Goal: Information Seeking & Learning: Learn about a topic

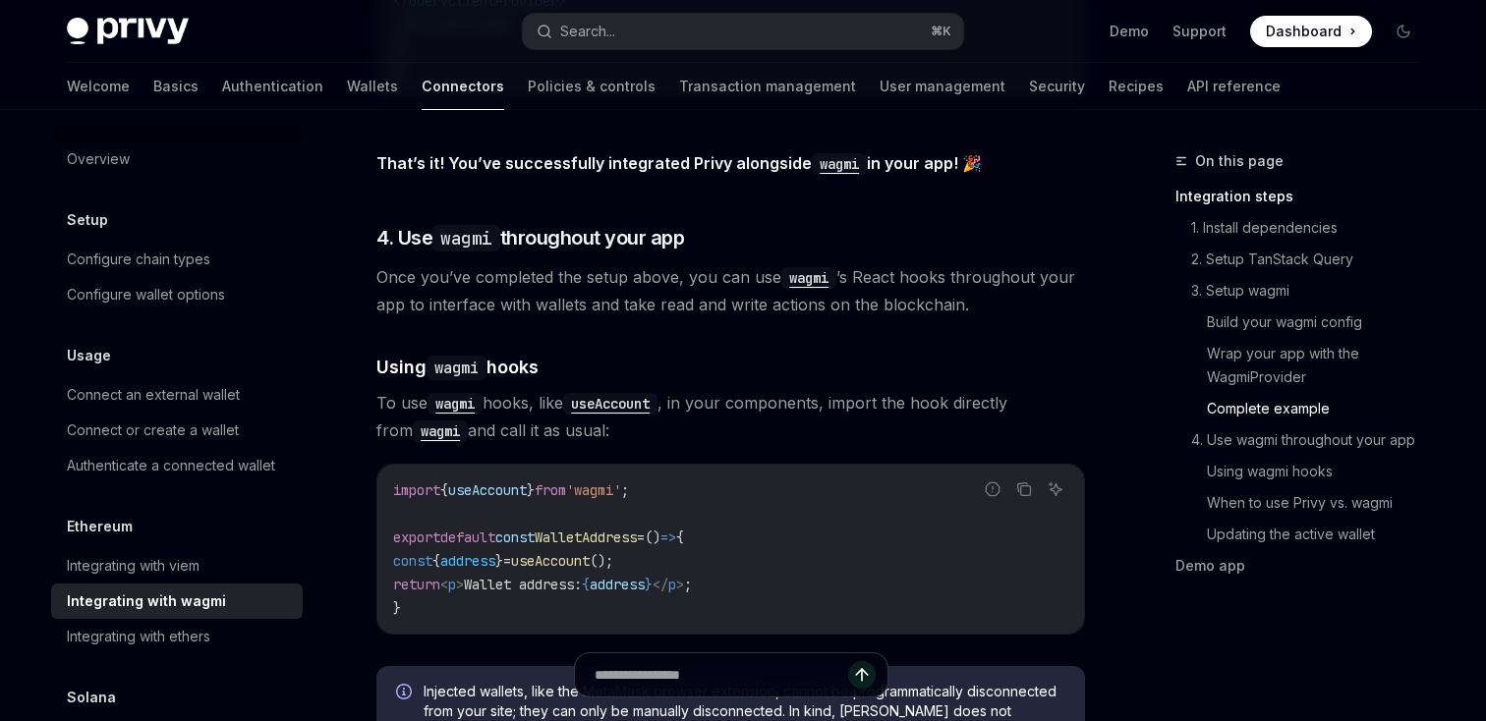
scroll to position [4212, 0]
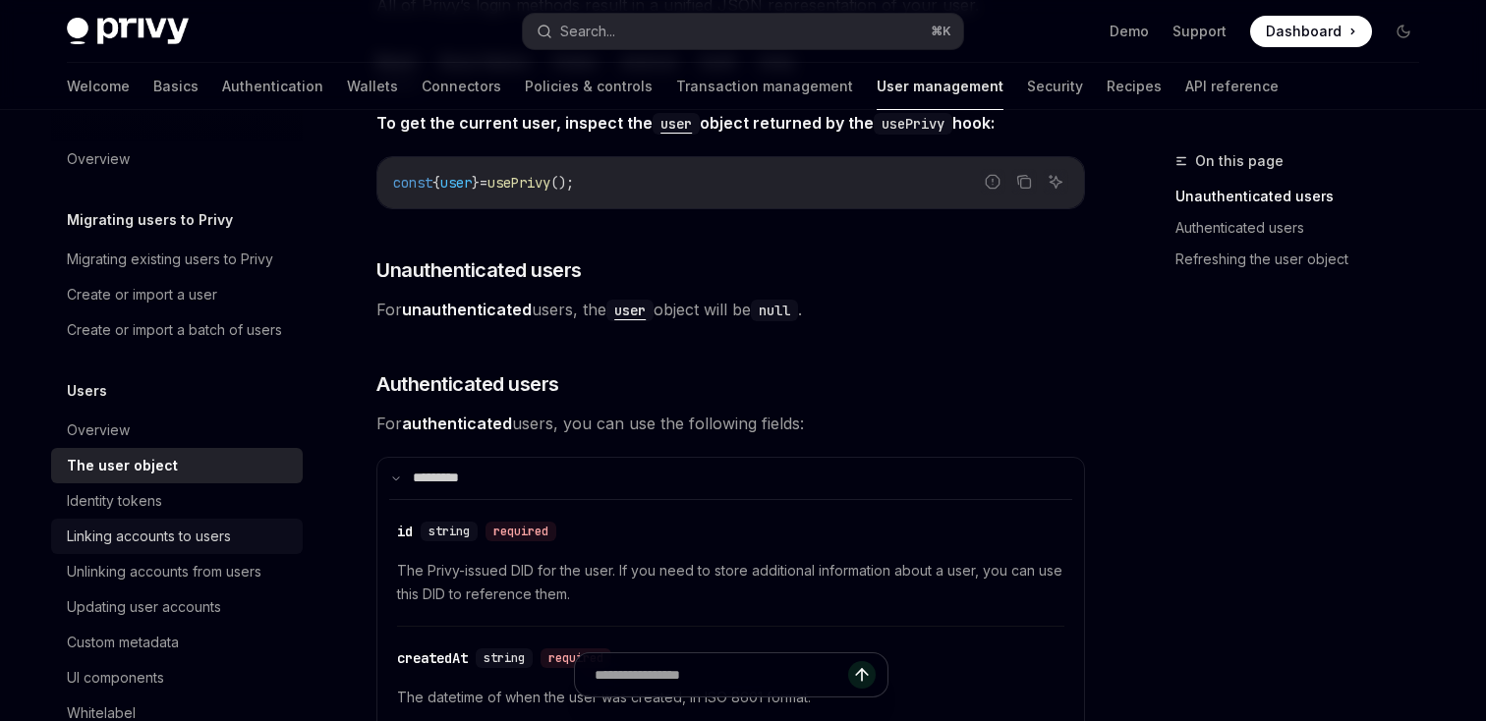
scroll to position [171, 0]
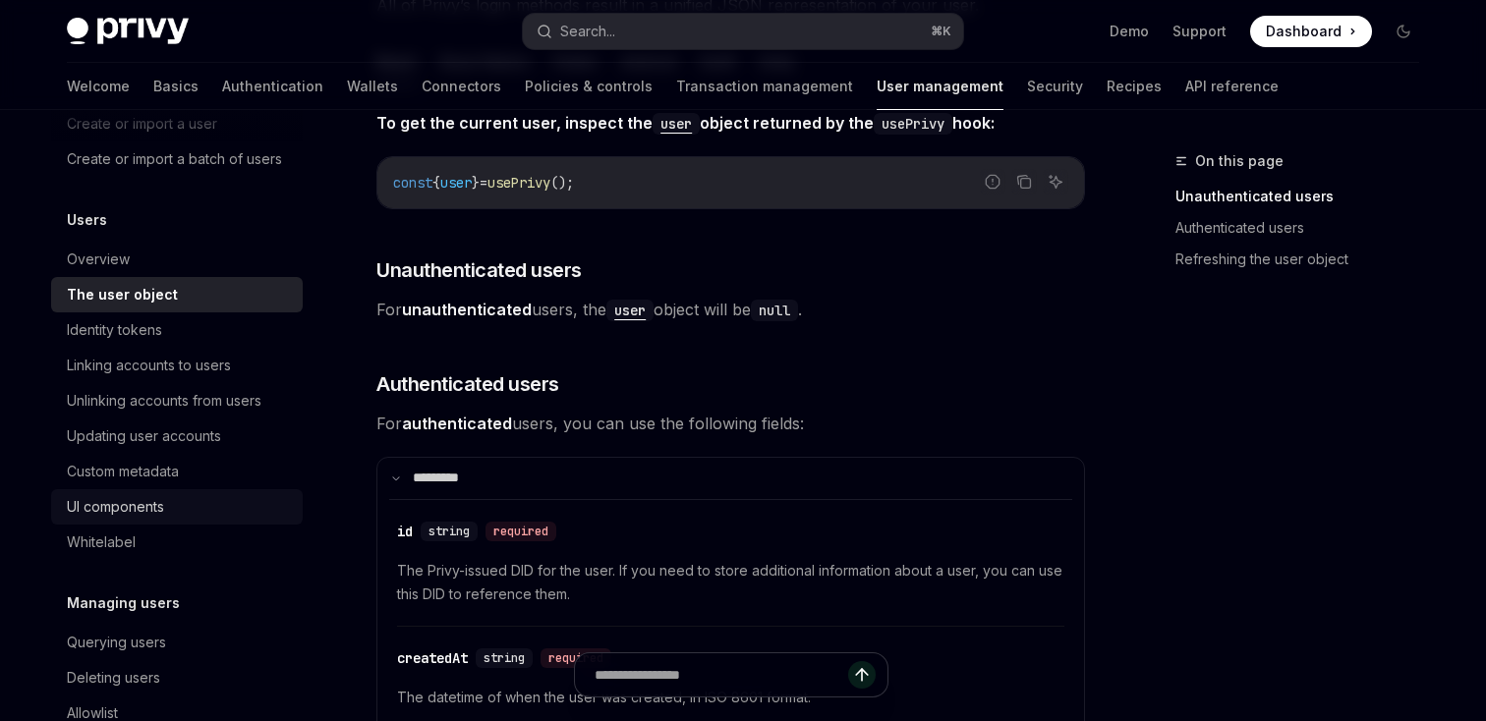
click at [182, 498] on div "UI components" at bounding box center [179, 507] width 224 height 24
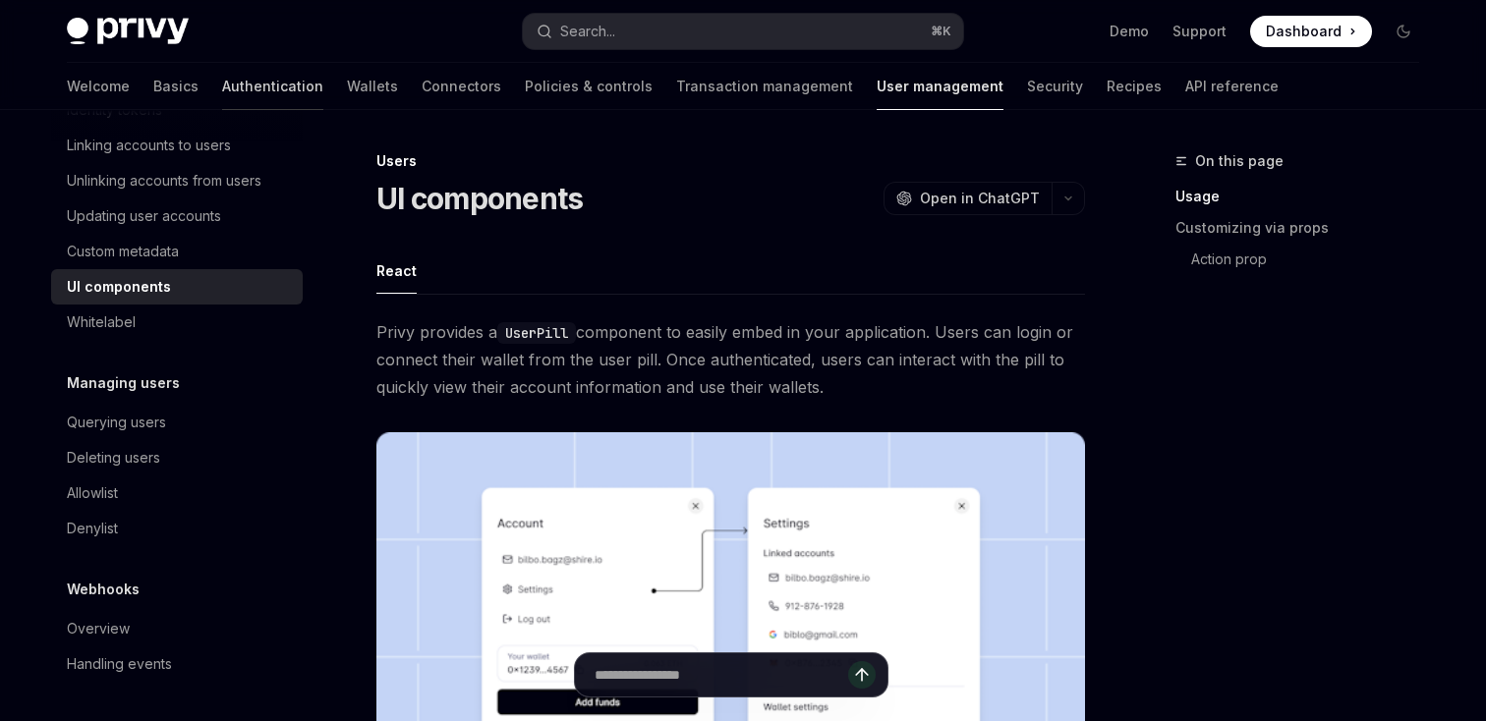
click at [222, 83] on link "Authentication" at bounding box center [272, 86] width 101 height 47
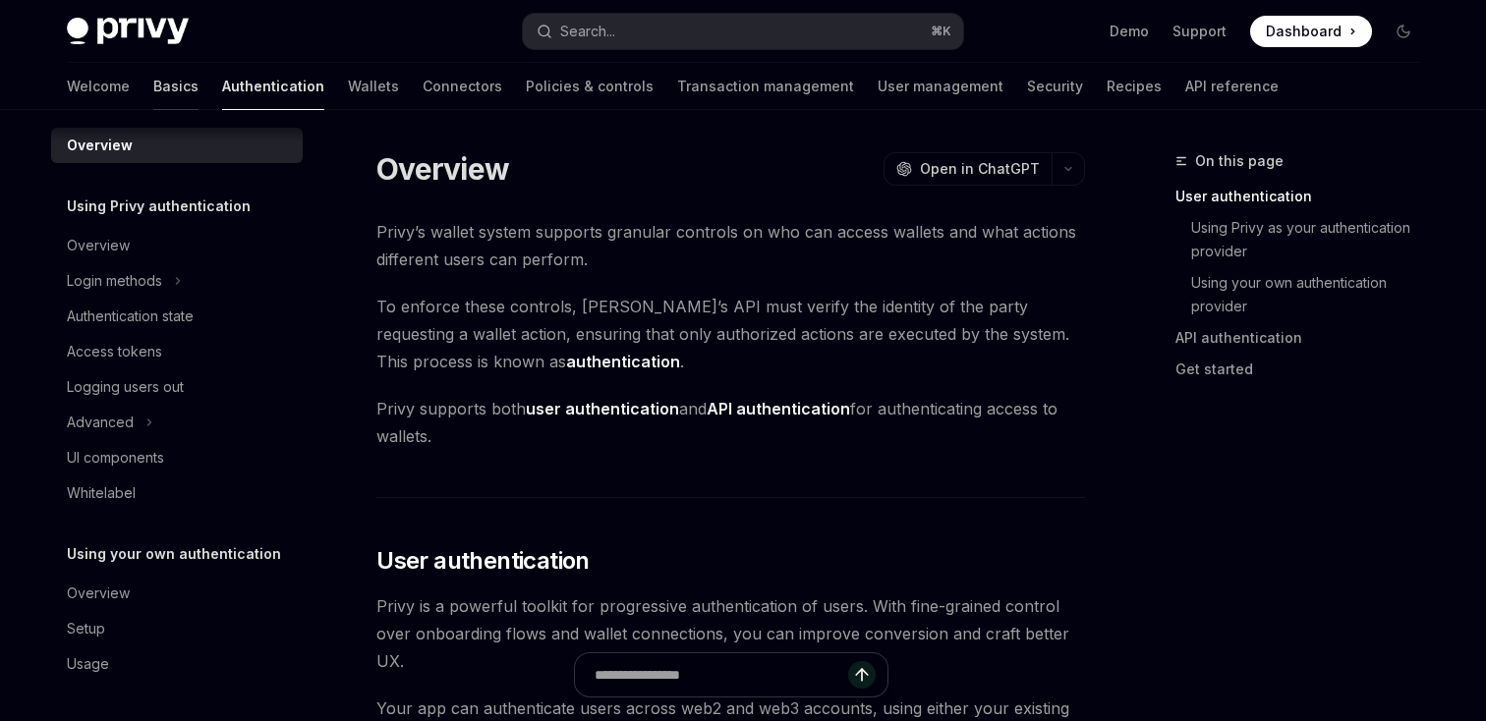
click at [153, 93] on link "Basics" at bounding box center [175, 86] width 45 height 47
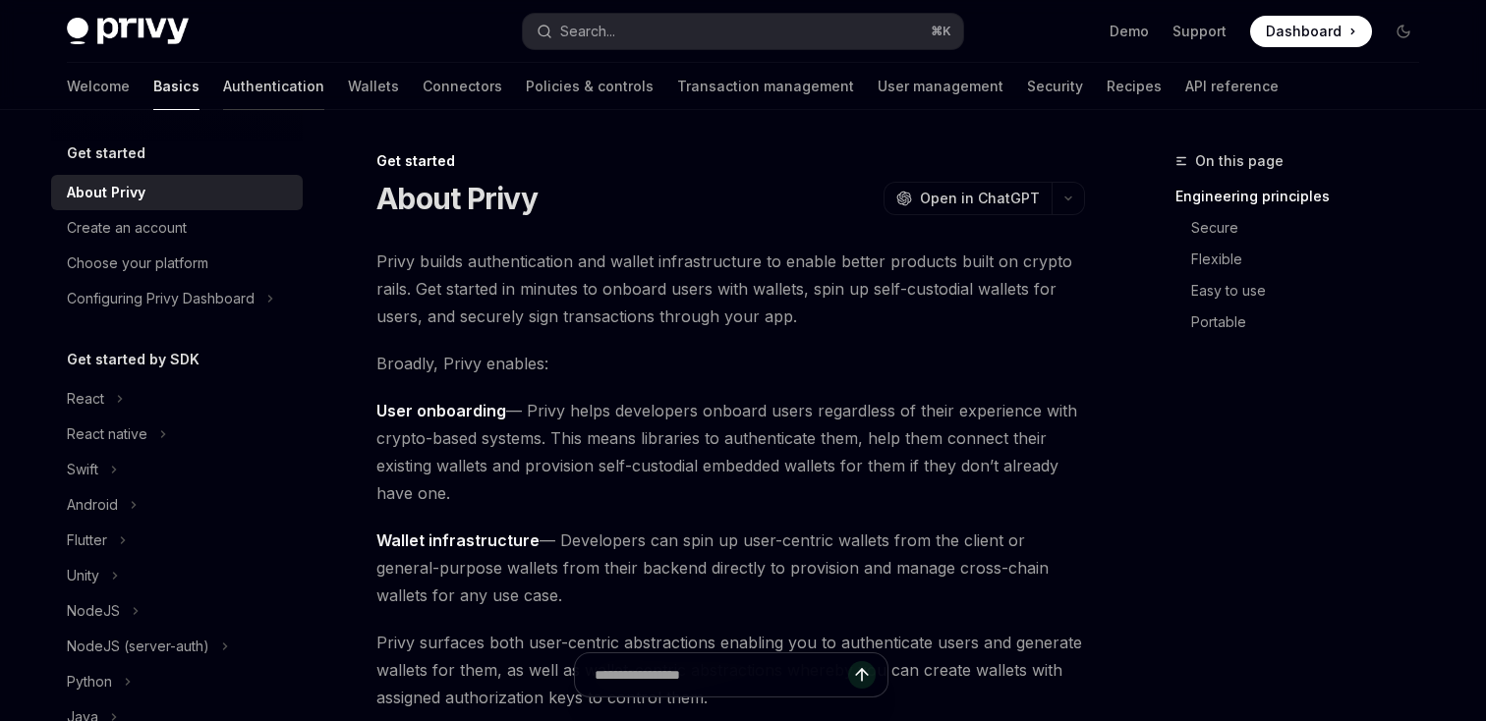
click at [223, 96] on link "Authentication" at bounding box center [273, 86] width 101 height 47
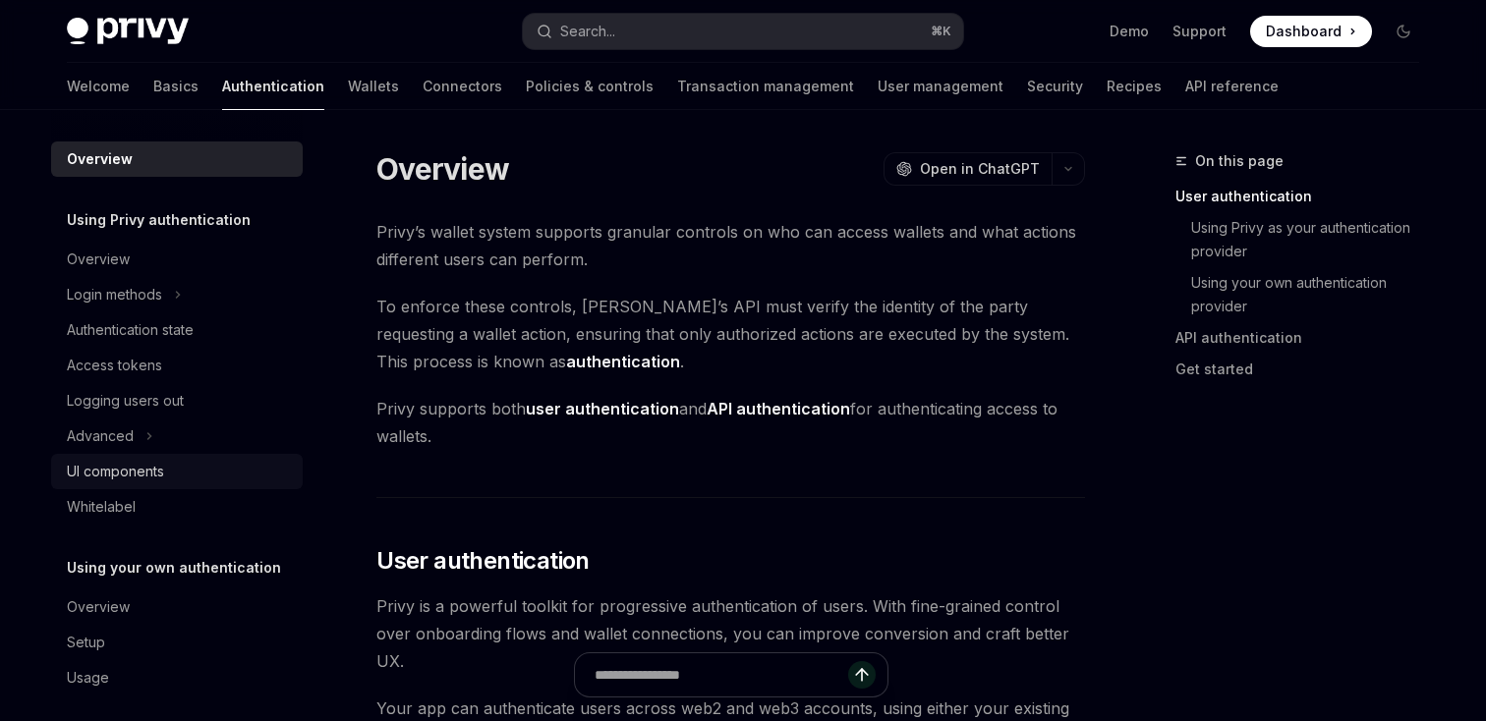
click at [139, 464] on div "UI components" at bounding box center [115, 472] width 97 height 24
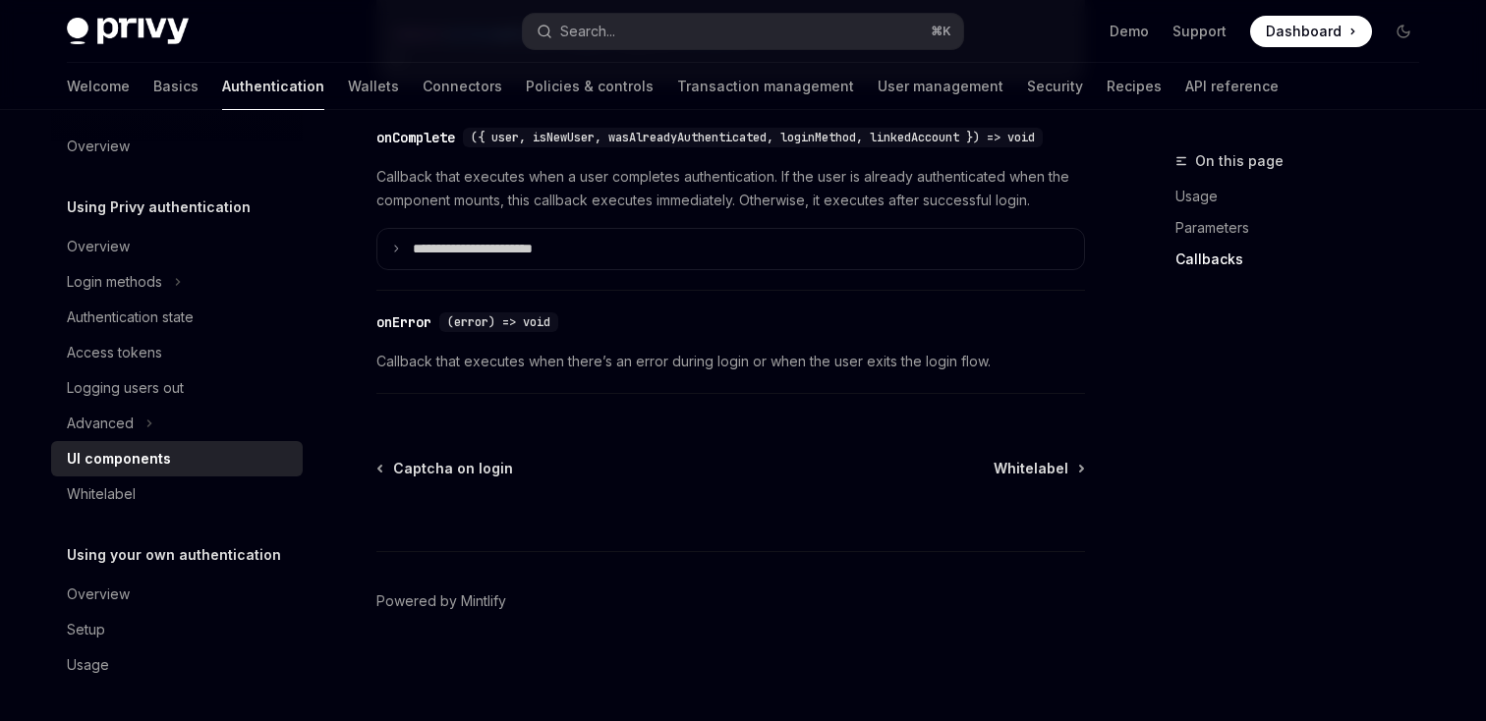
scroll to position [14, 0]
click at [188, 286] on button "Login methods" at bounding box center [177, 280] width 252 height 35
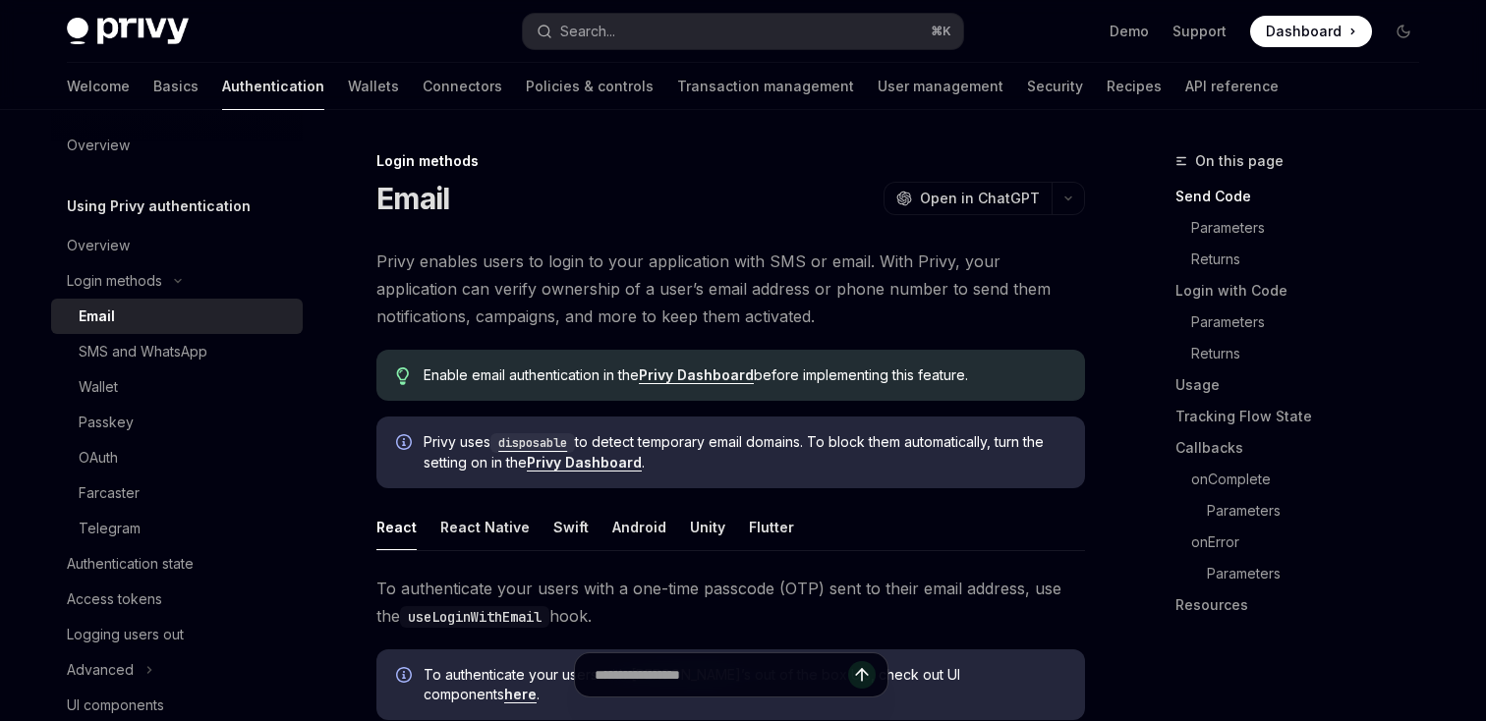
click at [117, 87] on div "Welcome Basics Authentication Wallets Connectors Policies & controls Transactio…" at bounding box center [673, 86] width 1212 height 47
click at [64, 75] on div "Welcome Basics Authentication Wallets Connectors Policies & controls Transactio…" at bounding box center [743, 86] width 1447 height 47
click at [64, 76] on div "Welcome Basics Authentication Wallets Connectors Policies & controls Transactio…" at bounding box center [743, 86] width 1447 height 47
click at [153, 81] on link "Basics" at bounding box center [175, 86] width 45 height 47
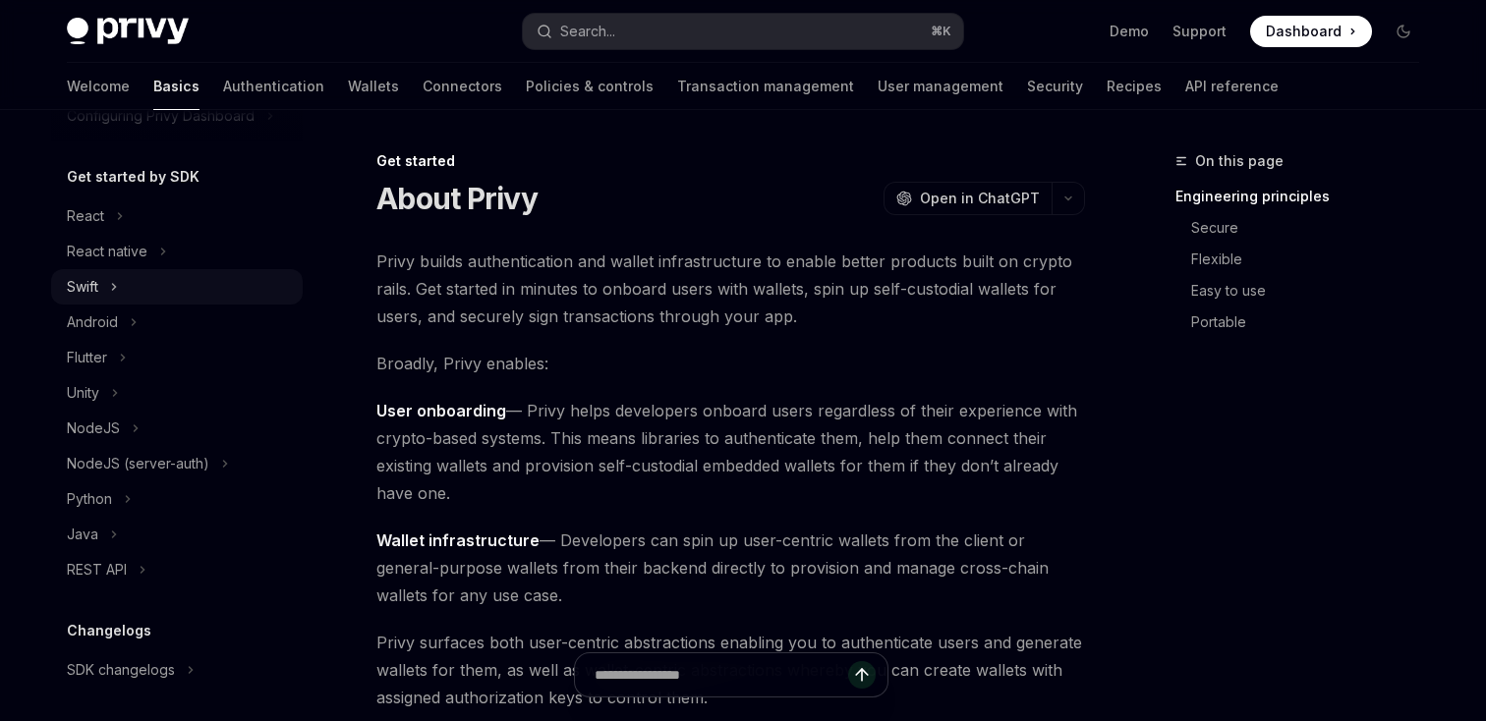
scroll to position [185, 0]
click at [212, 216] on button "React" at bounding box center [177, 214] width 252 height 35
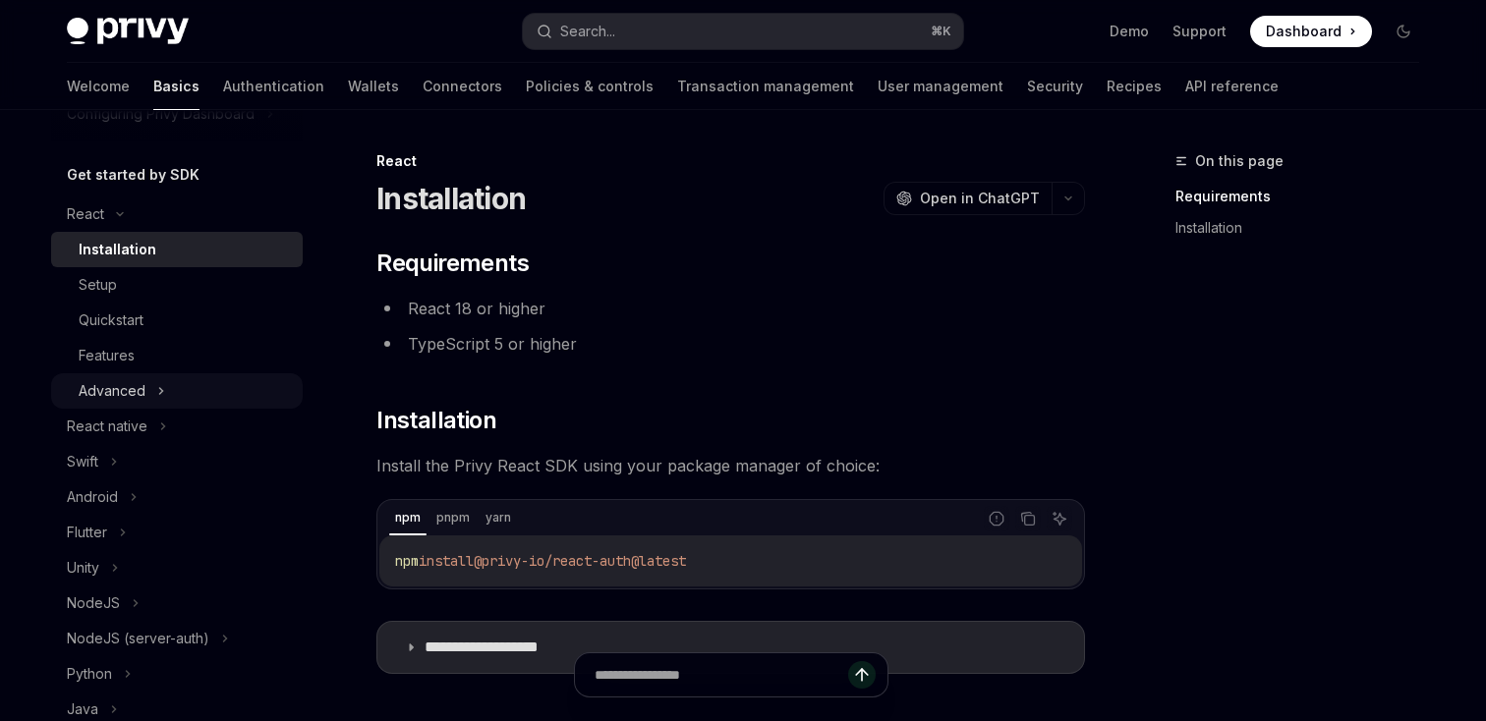
click at [154, 400] on button "Advanced" at bounding box center [177, 391] width 252 height 35
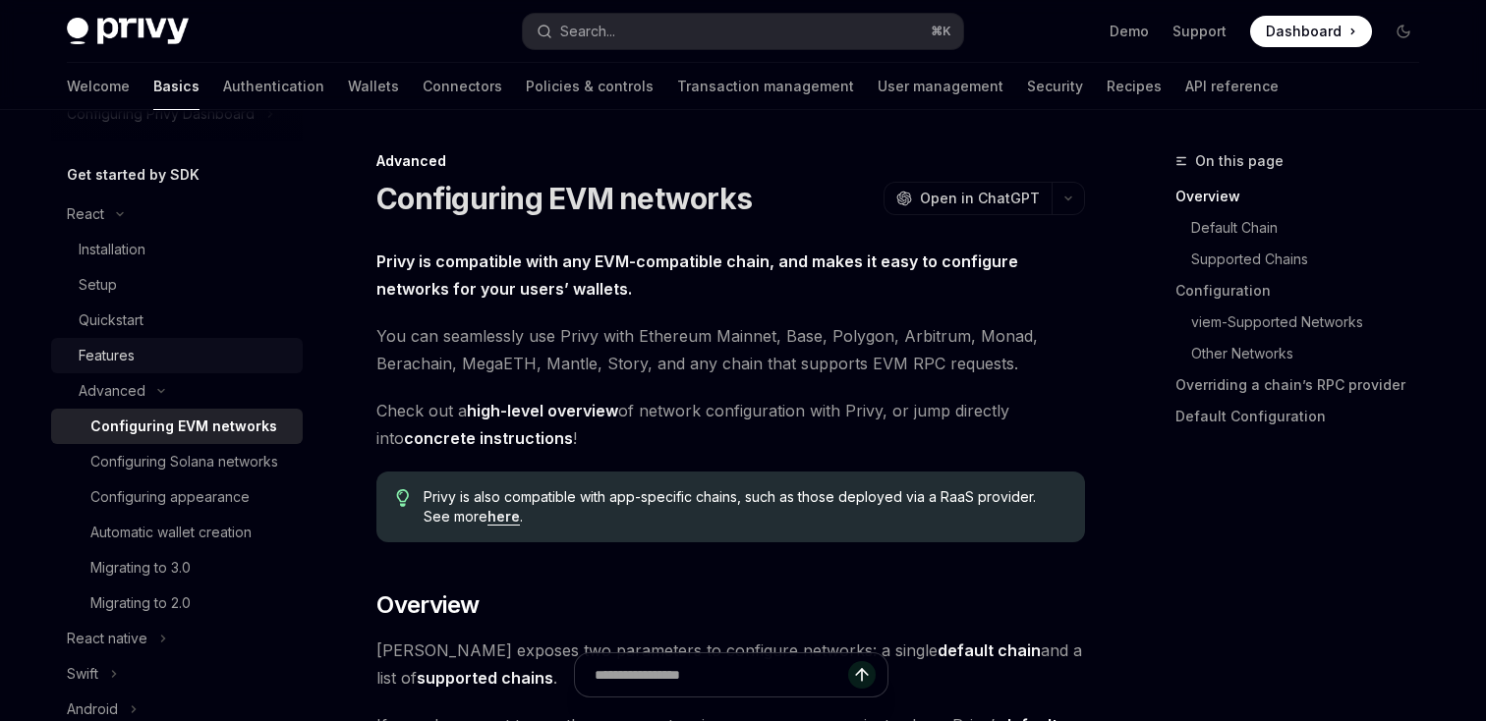
click at [180, 364] on div "Features" at bounding box center [185, 356] width 212 height 24
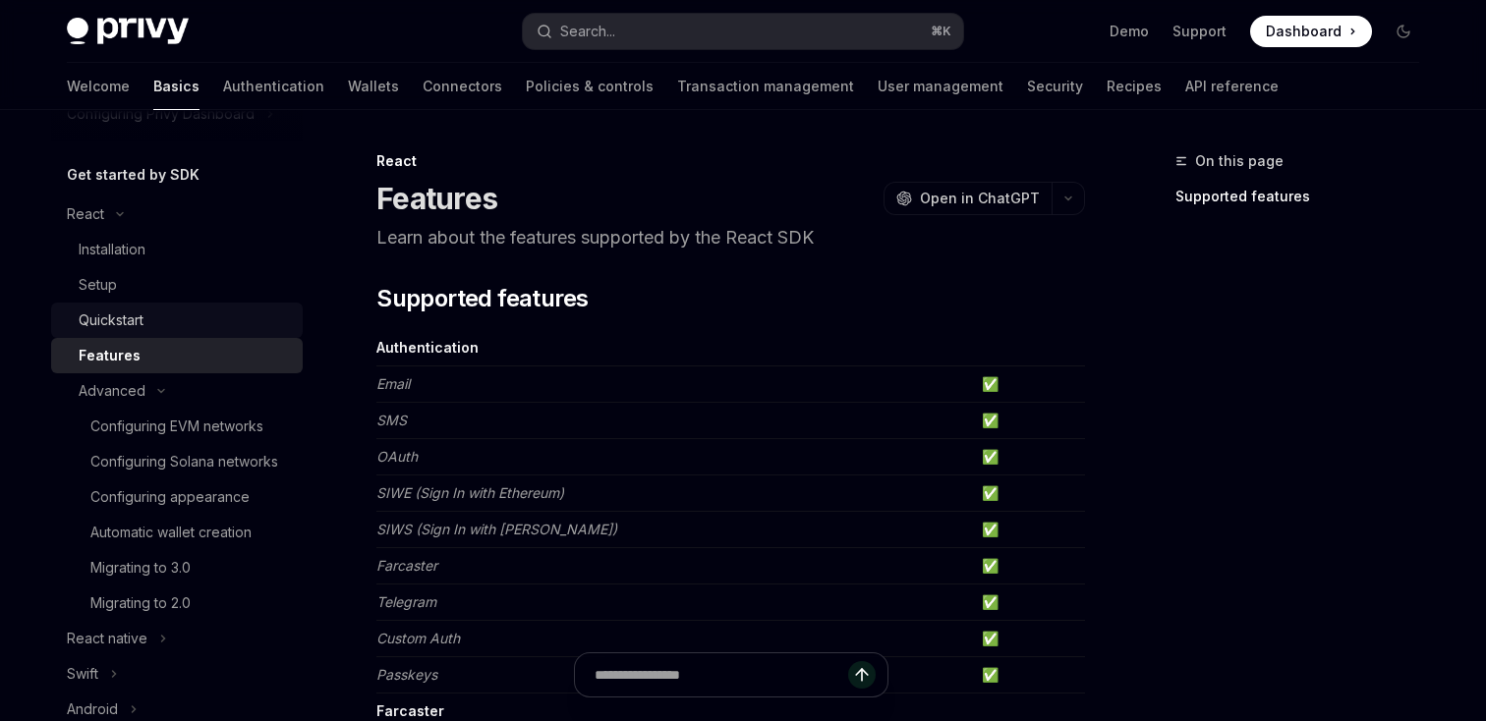
click at [201, 331] on div "Quickstart" at bounding box center [185, 321] width 212 height 24
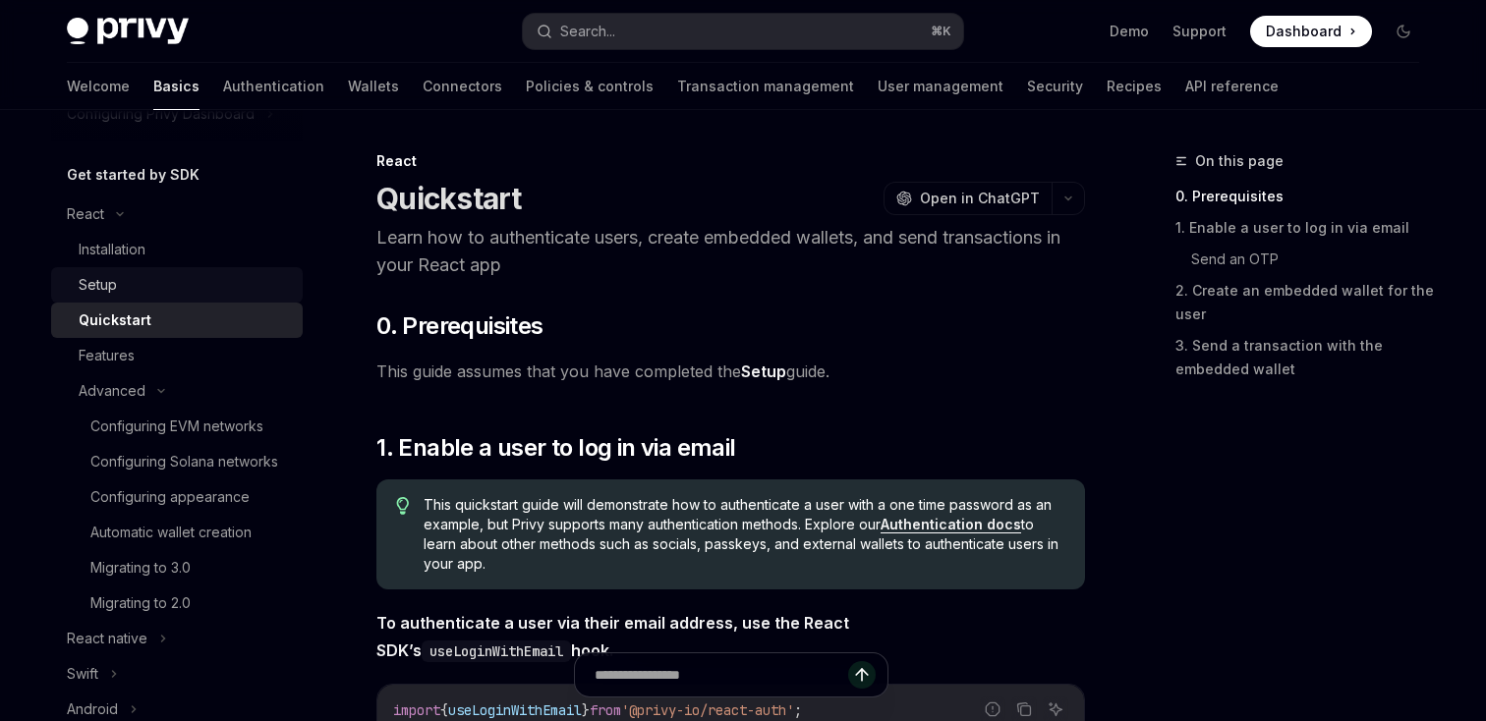
click at [204, 291] on div "Setup" at bounding box center [185, 285] width 212 height 24
type textarea "*"
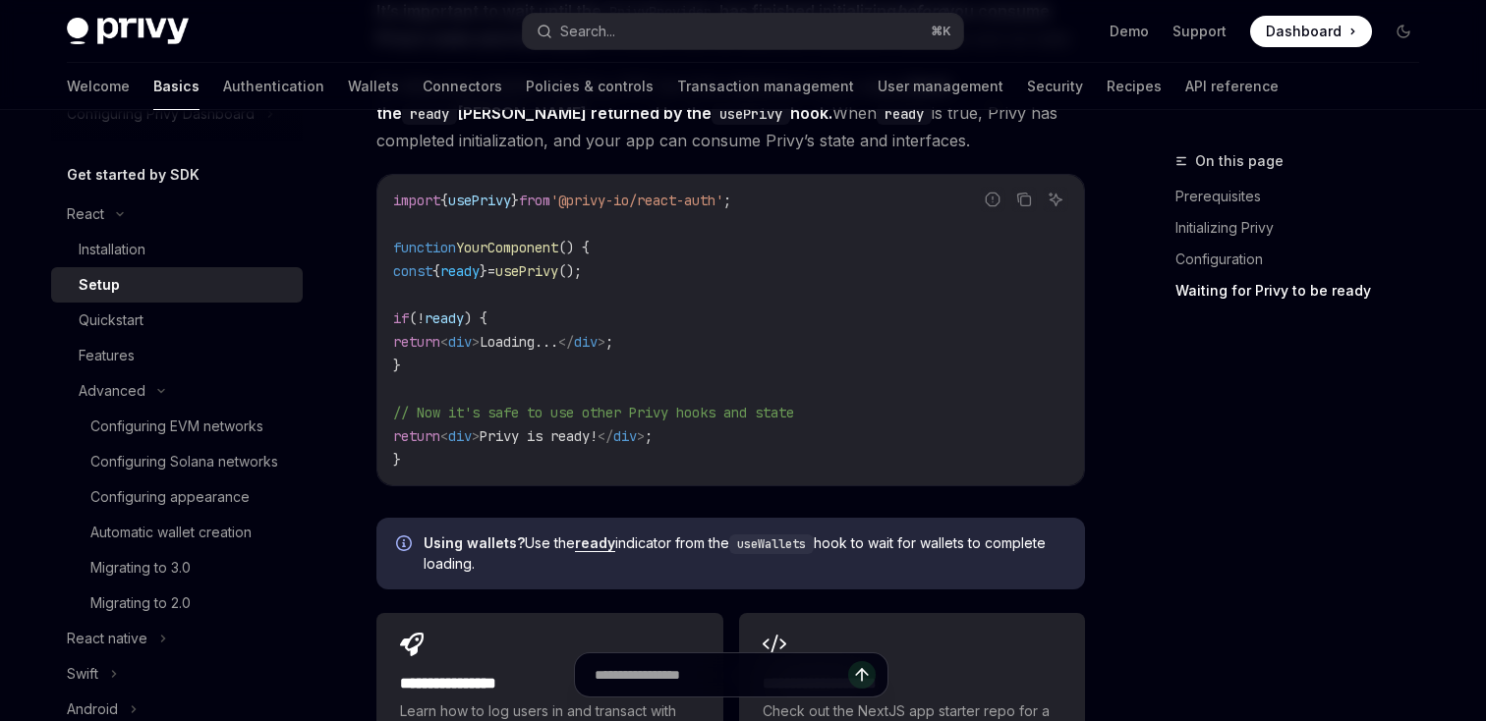
scroll to position [2844, 0]
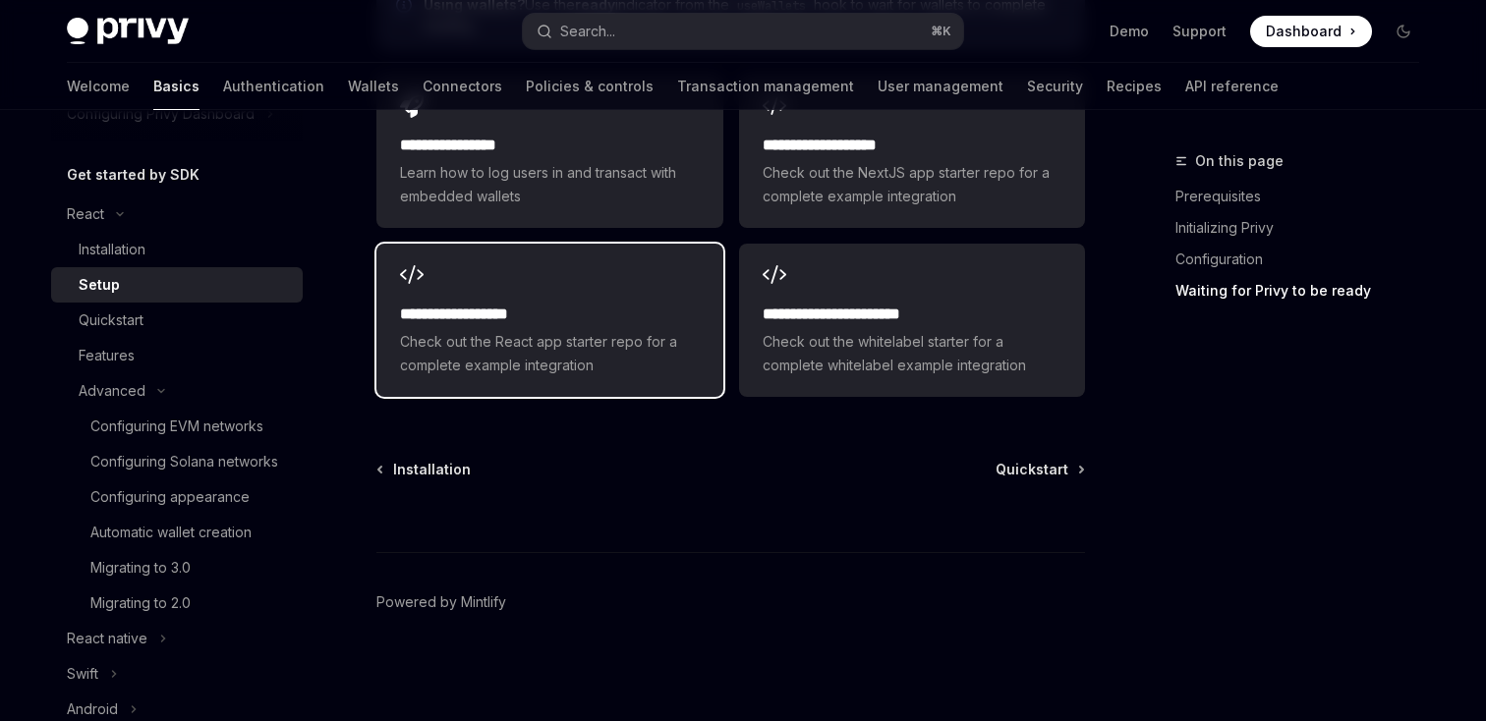
click at [625, 356] on span "Check out the React app starter repo for a complete example integration" at bounding box center [549, 353] width 299 height 47
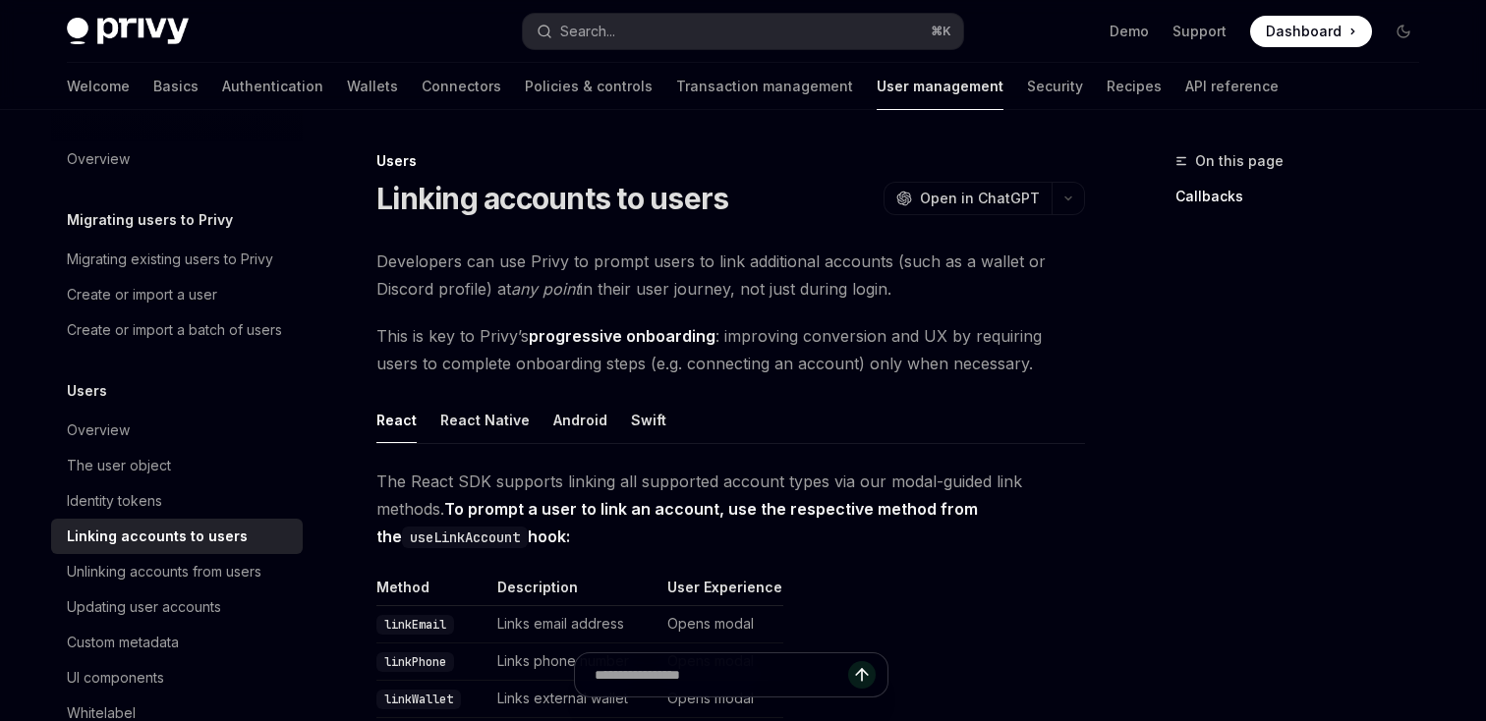
click at [1156, 29] on ul "Demo Support Dashboard Dashboard" at bounding box center [1241, 31] width 262 height 31
click at [1149, 30] on link "Demo" at bounding box center [1129, 32] width 39 height 20
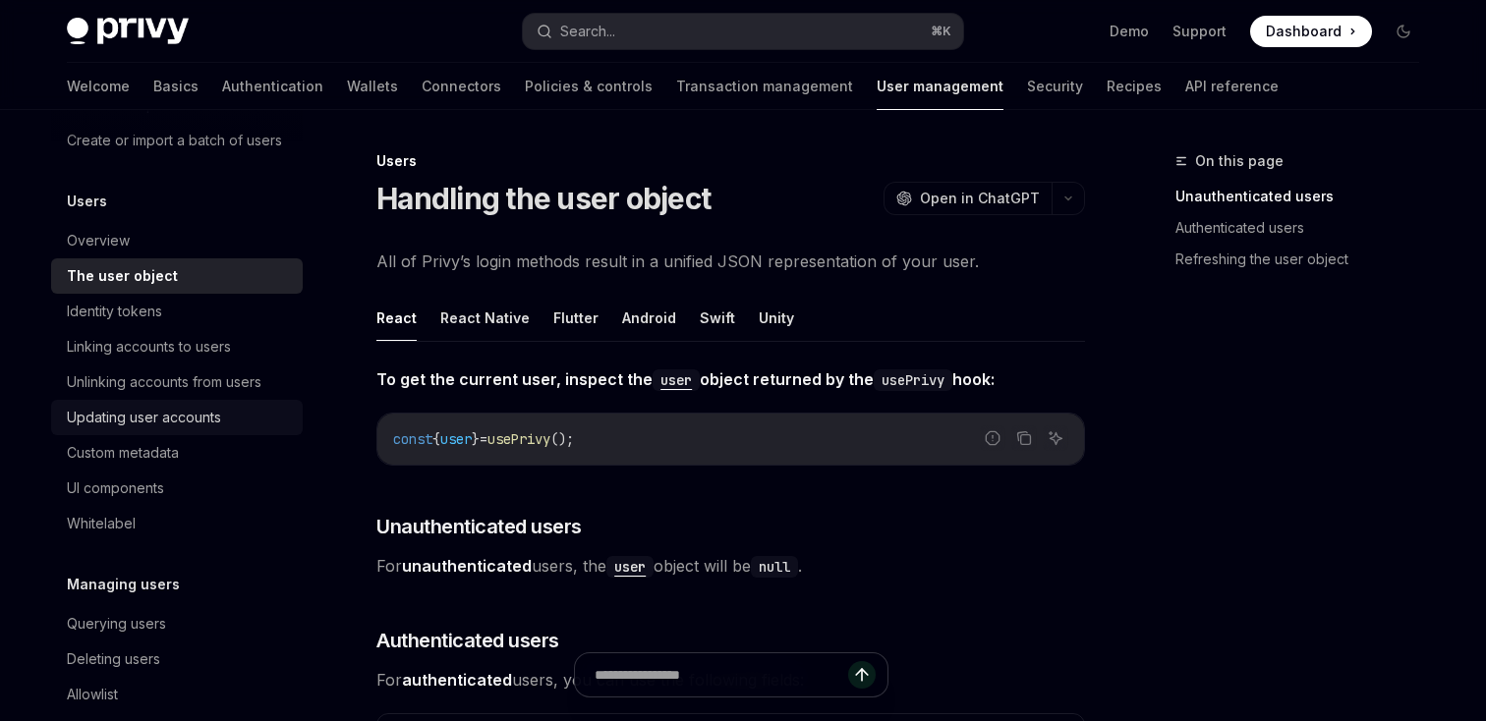
scroll to position [188, 0]
click at [226, 345] on div "Linking accounts to users" at bounding box center [149, 349] width 164 height 24
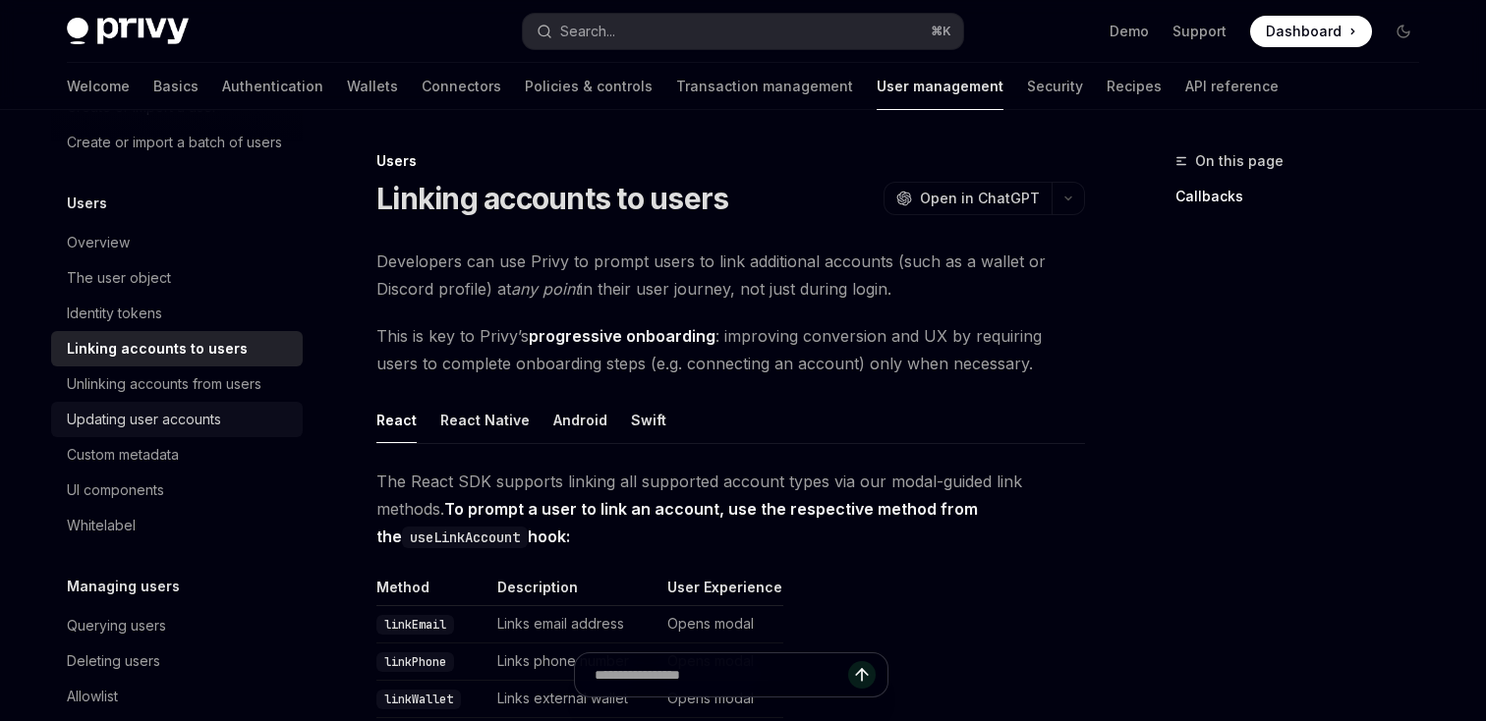
click at [213, 409] on div "Updating user accounts" at bounding box center [144, 420] width 154 height 24
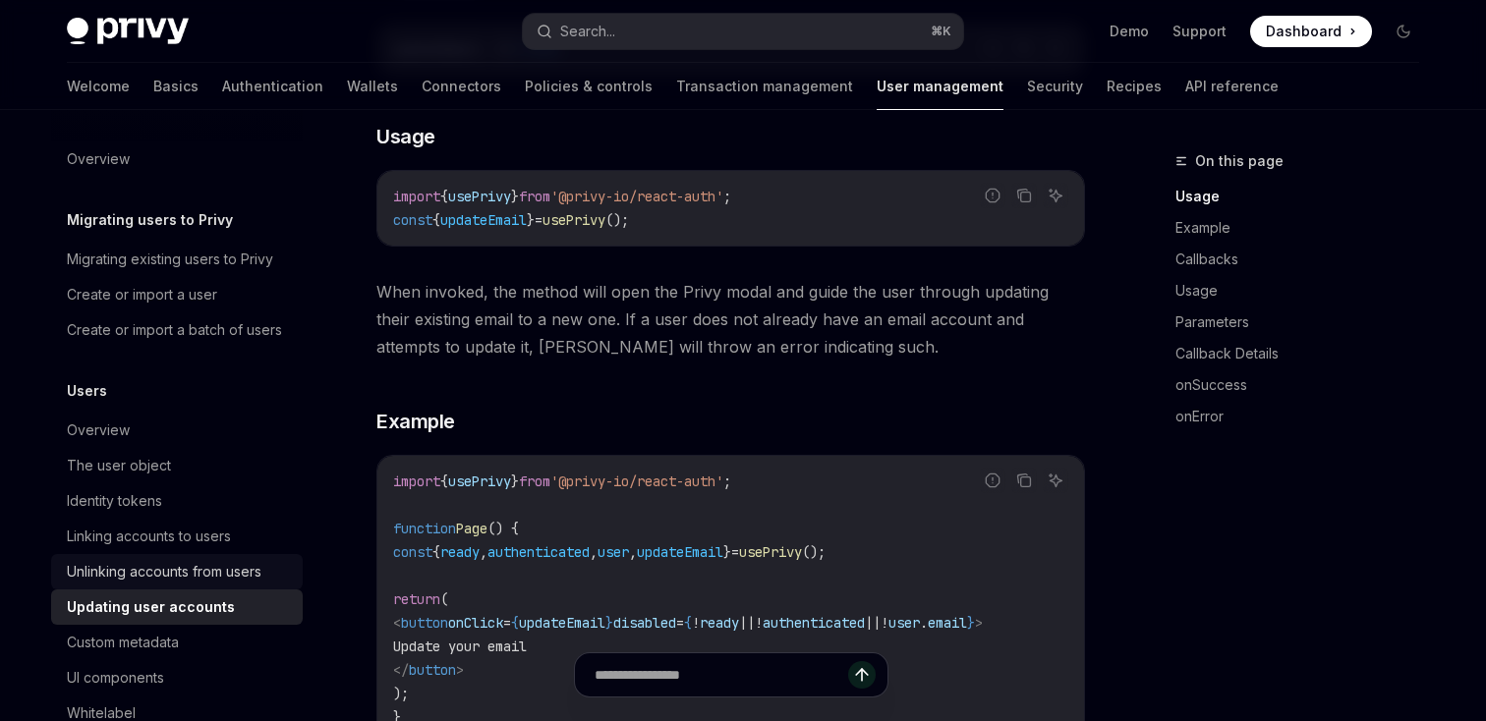
click at [167, 575] on div "Unlinking accounts from users" at bounding box center [164, 572] width 195 height 24
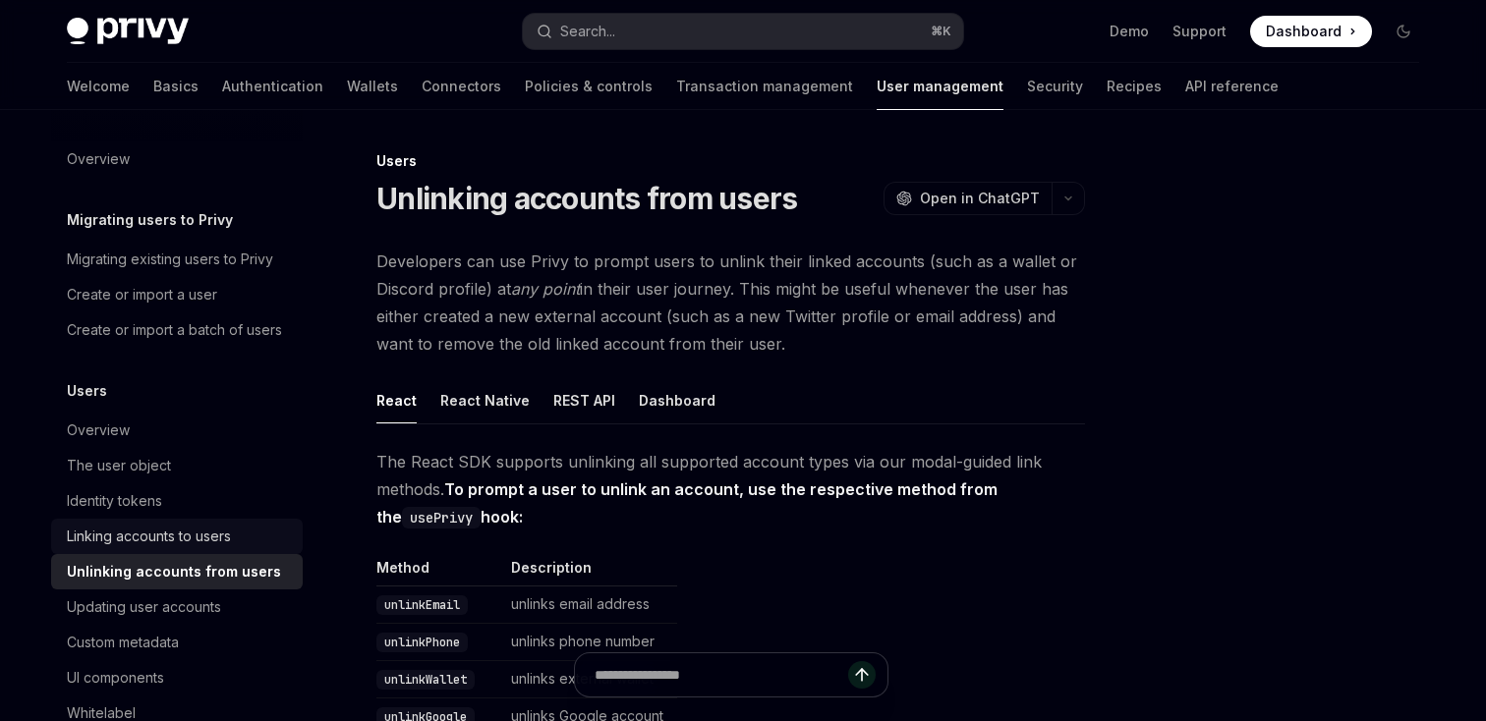
click at [187, 538] on div "Linking accounts to users" at bounding box center [149, 537] width 164 height 24
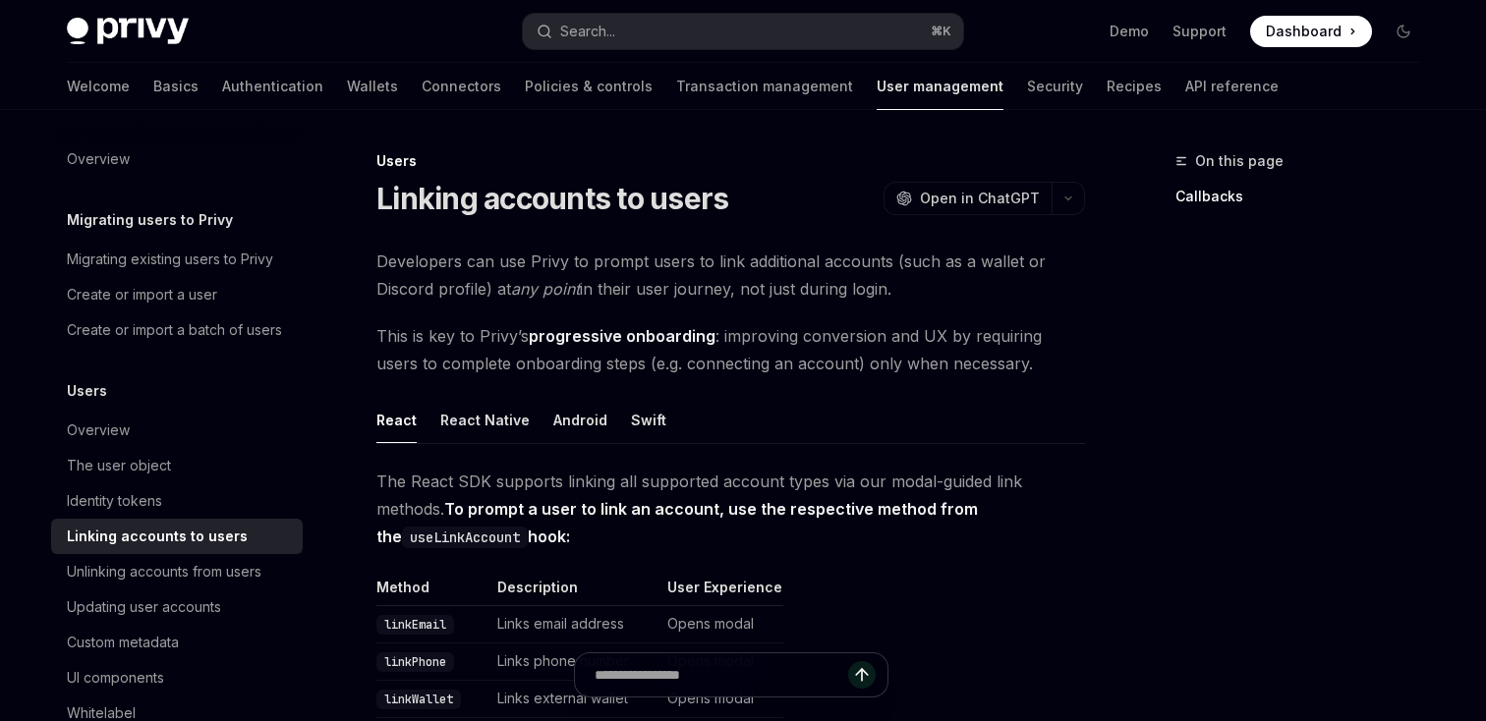
click at [979, 94] on div "Welcome Basics Authentication Wallets Connectors Policies & controls Transactio…" at bounding box center [673, 86] width 1212 height 47
click at [1107, 94] on link "Recipes" at bounding box center [1134, 86] width 55 height 47
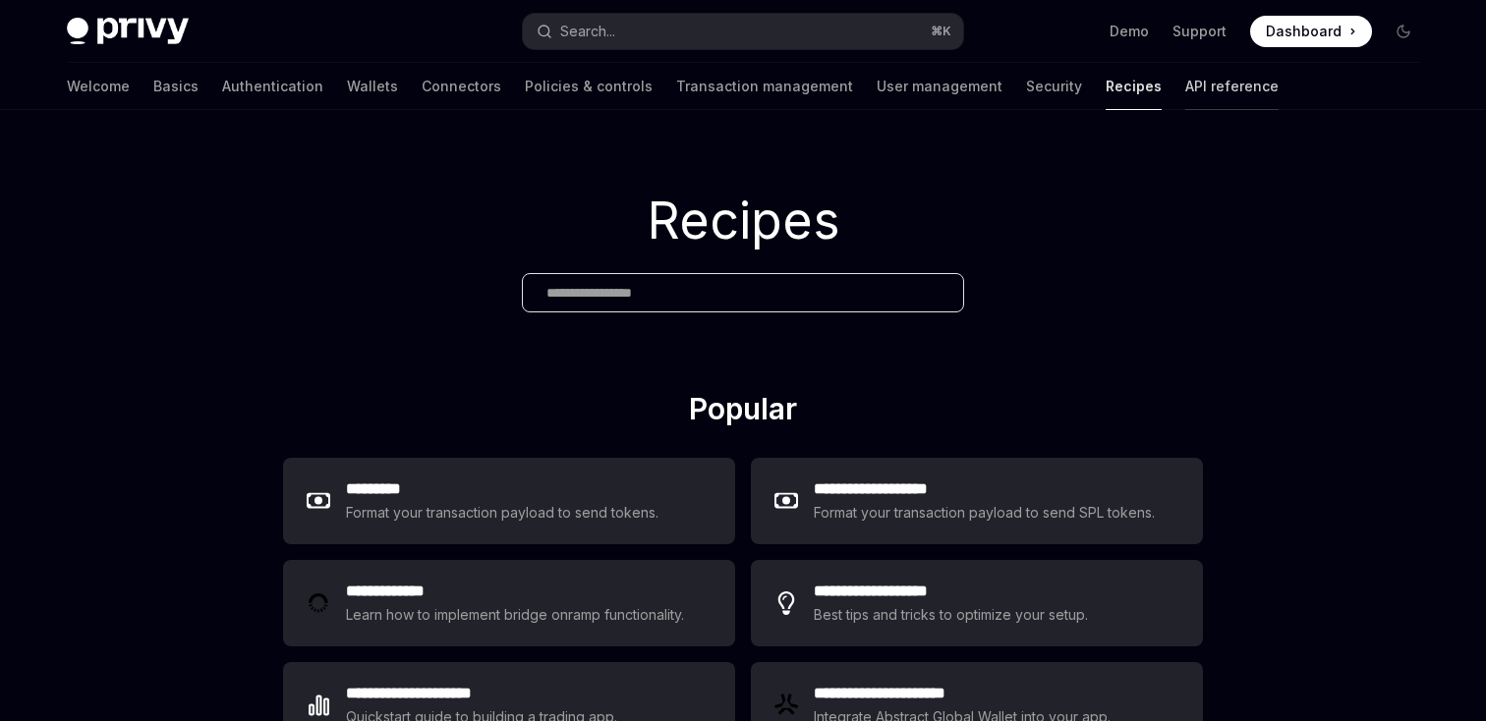
click at [1185, 94] on link "API reference" at bounding box center [1231, 86] width 93 height 47
type textarea "*"
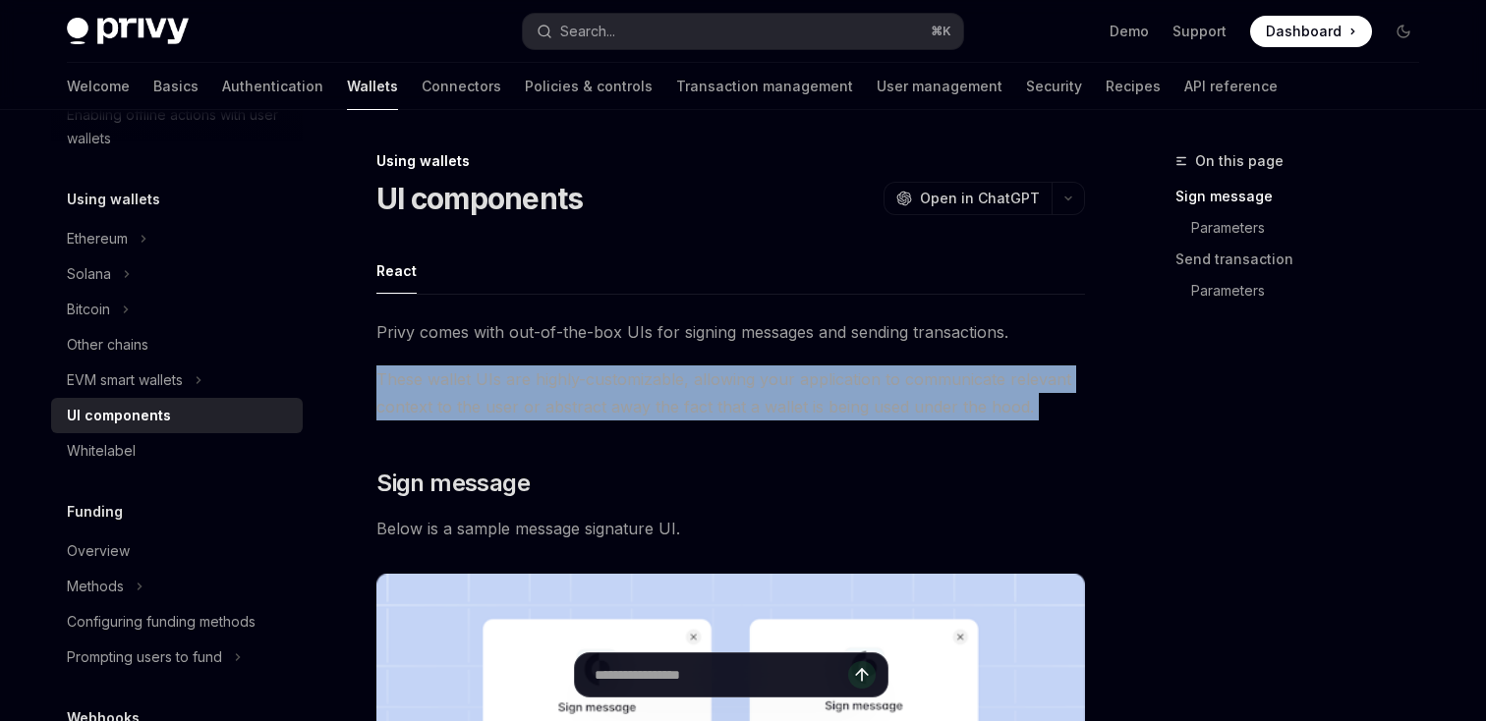
drag, startPoint x: 649, startPoint y: 347, endPoint x: 613, endPoint y: 457, distance: 115.6
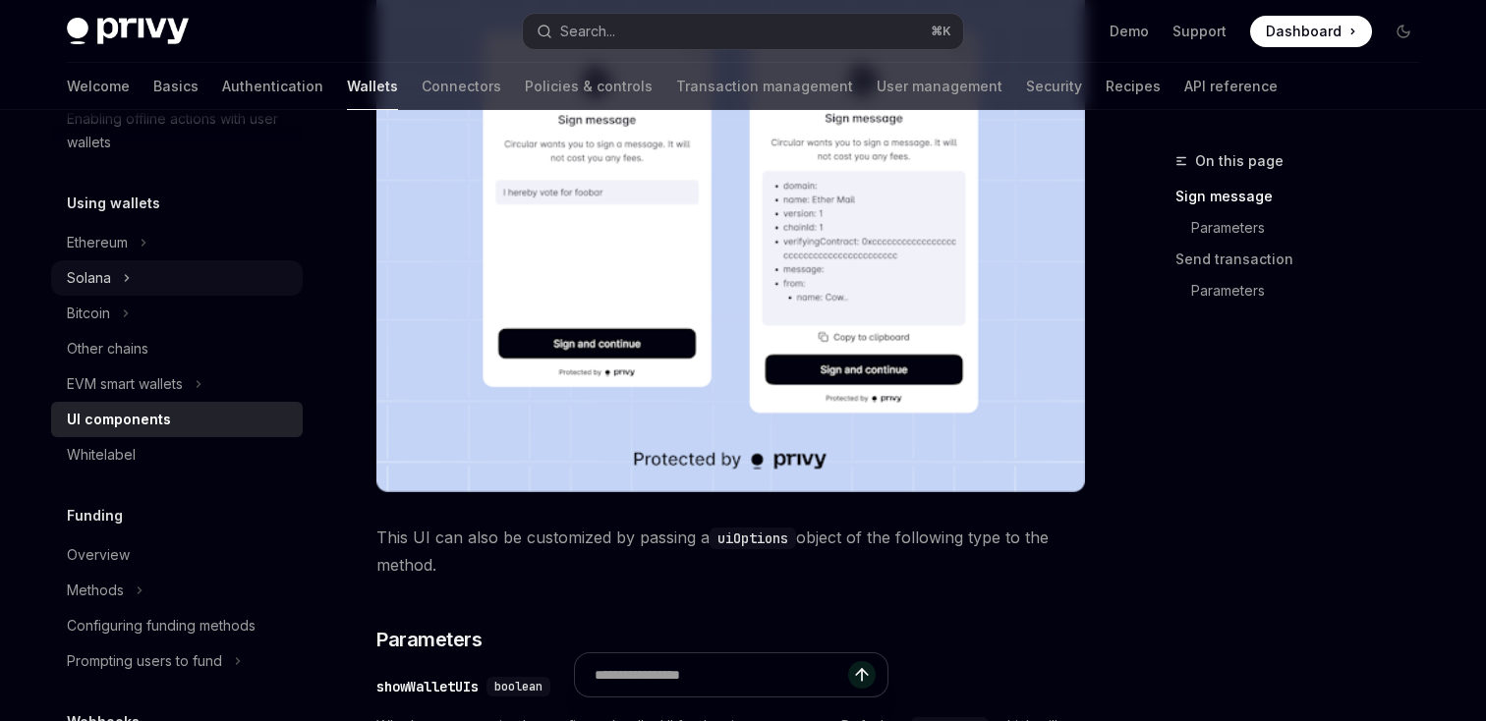
scroll to position [418, 0]
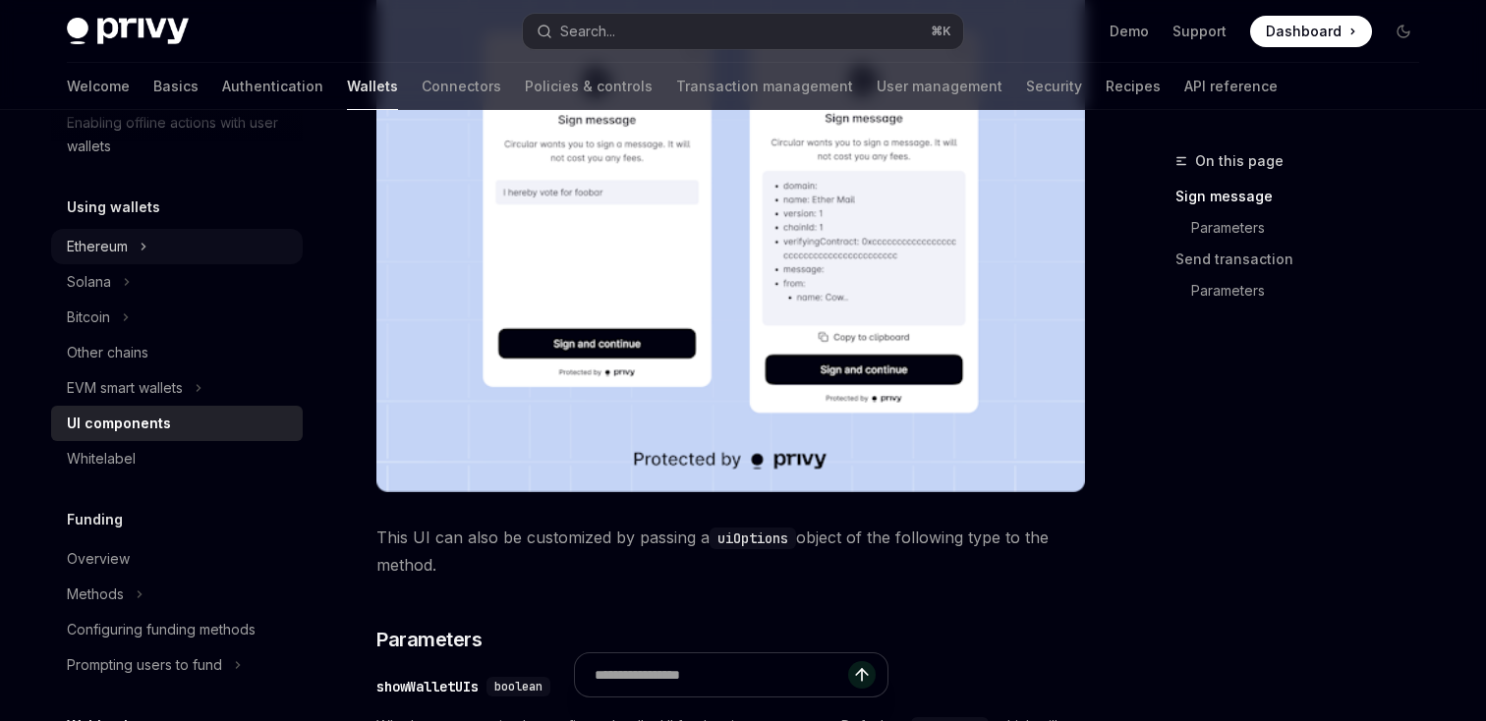
click at [200, 242] on button "Ethereum" at bounding box center [177, 246] width 252 height 35
type textarea "*"
